Goal: Find specific page/section: Find specific page/section

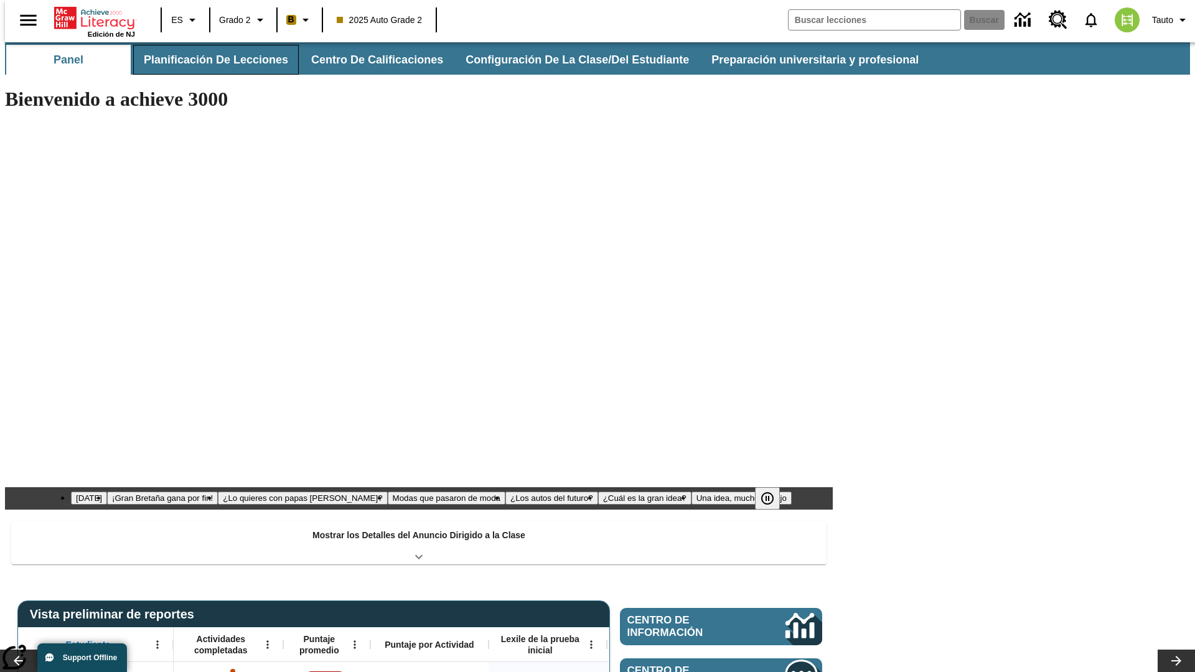
click at [209, 60] on button "Planificación de lecciones" at bounding box center [216, 60] width 166 height 30
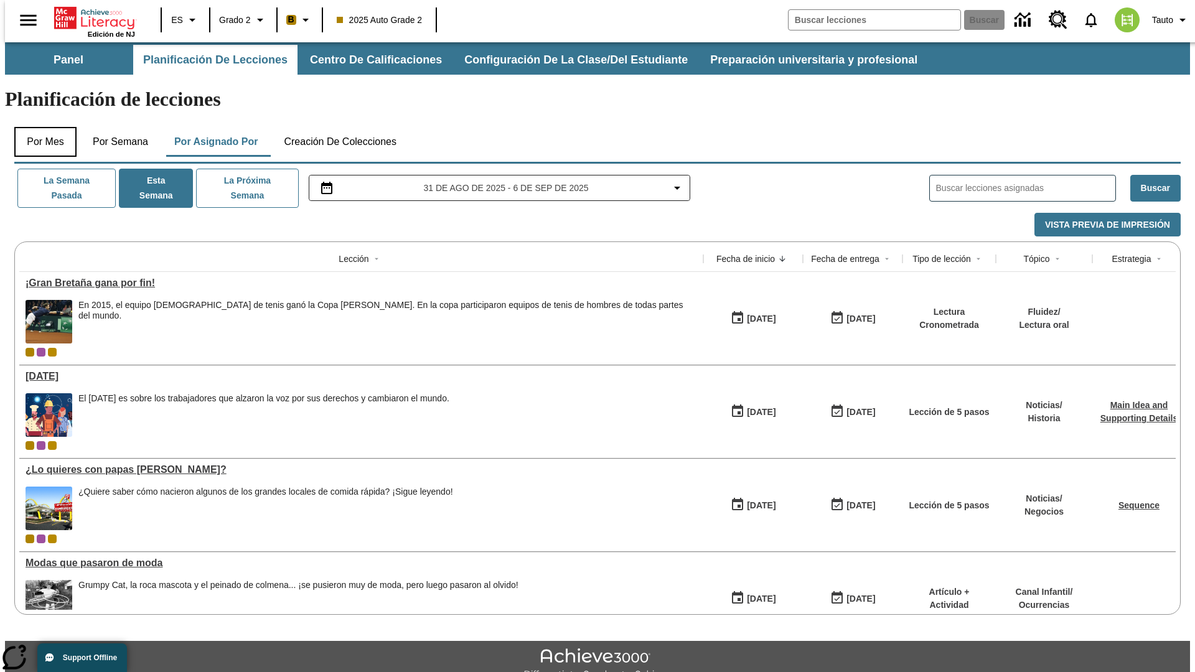
click at [40, 127] on button "Por mes" at bounding box center [45, 142] width 62 height 30
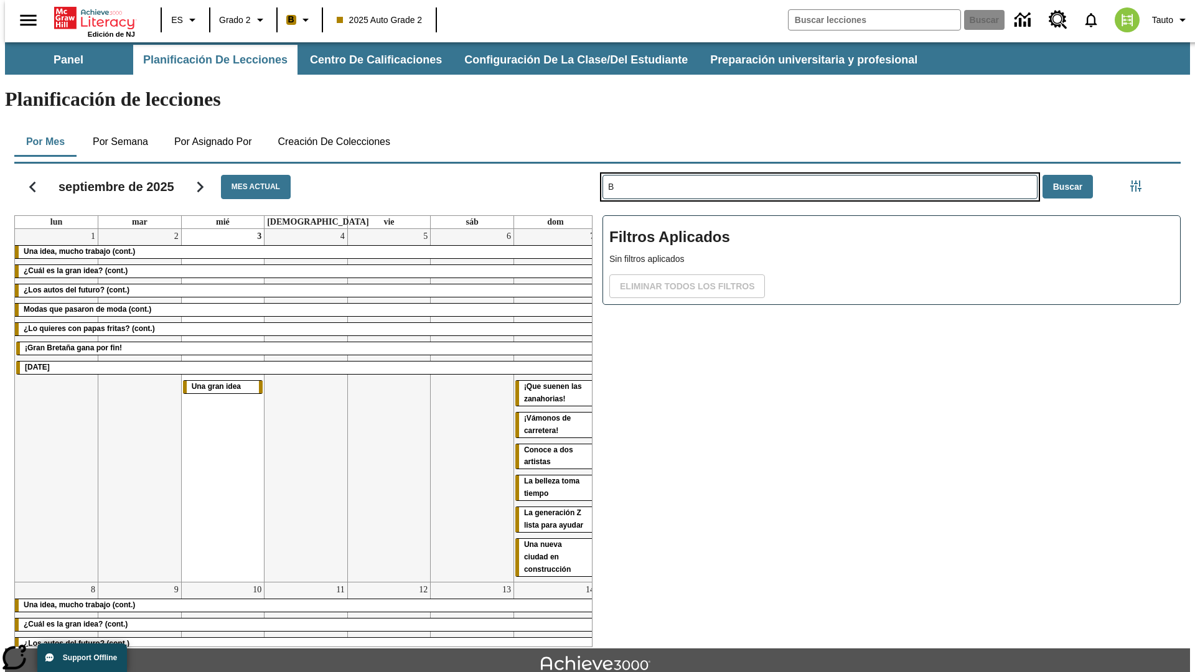
type input "B"
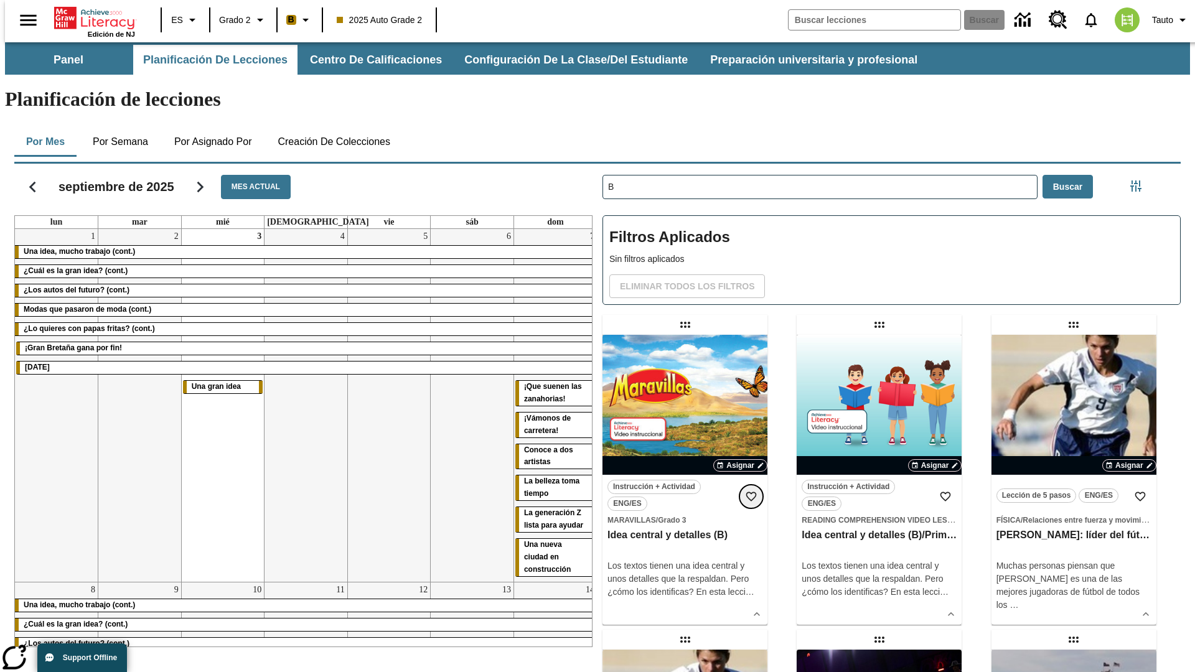
click at [751, 490] on icon "Añadir a mis Favoritas" at bounding box center [751, 496] width 12 height 12
click at [90, 17] on icon "Portada" at bounding box center [95, 18] width 83 height 25
